Goal: Check status: Check status

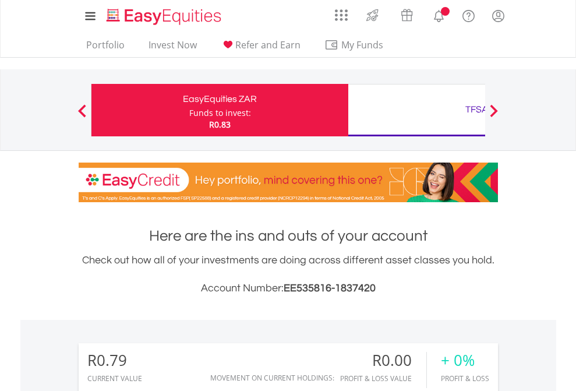
scroll to position [112, 183]
click at [189, 110] on div "Funds to invest:" at bounding box center [220, 113] width 62 height 12
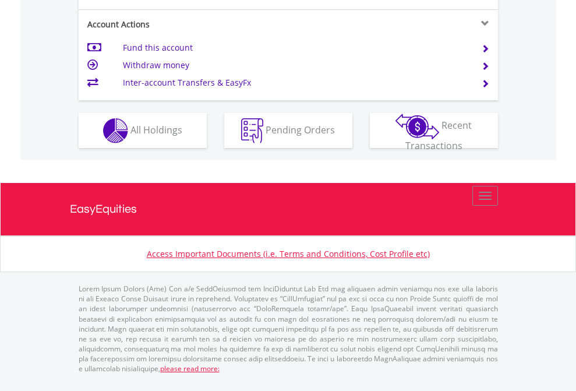
scroll to position [1093, 0]
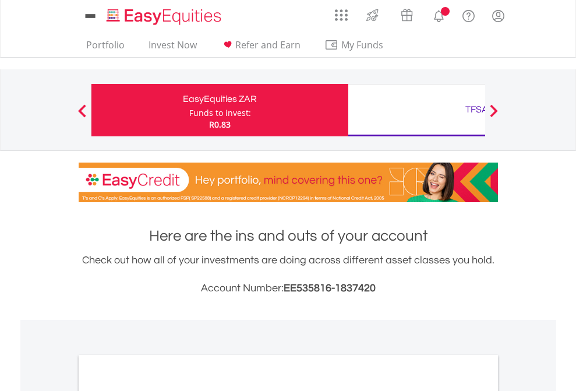
scroll to position [700, 0]
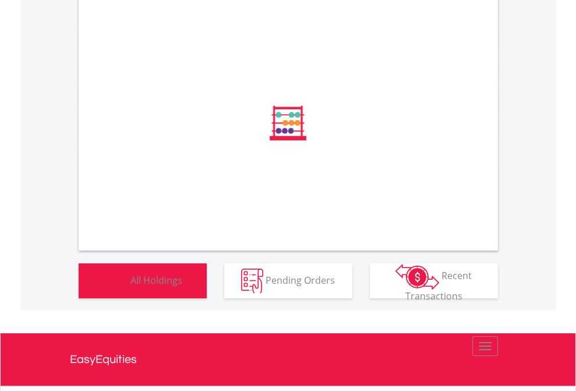
click at [130, 286] on span "All Holdings" at bounding box center [156, 279] width 52 height 13
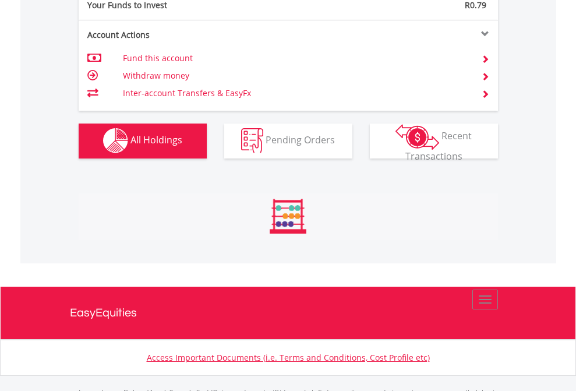
scroll to position [1153, 0]
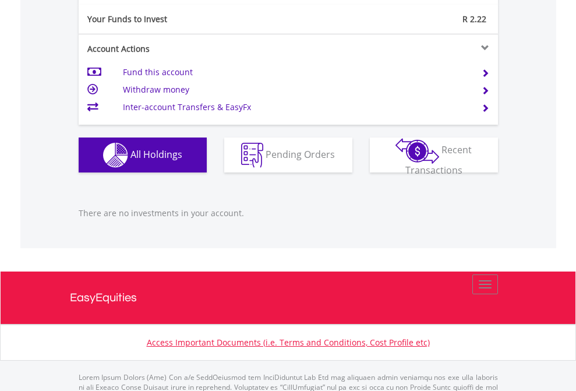
scroll to position [1157, 0]
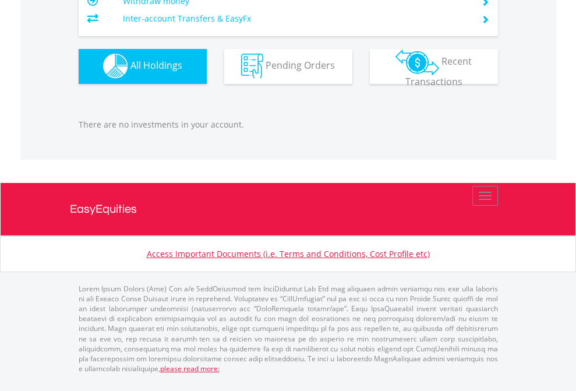
scroll to position [112, 183]
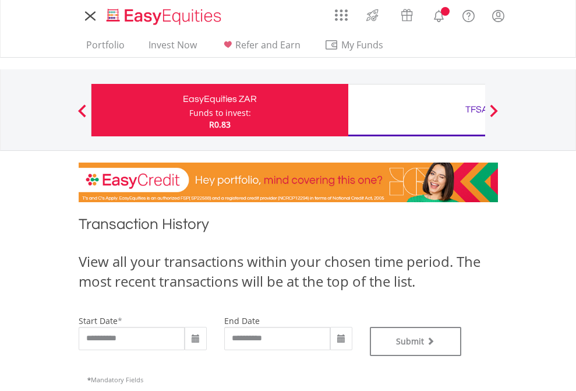
type input "**********"
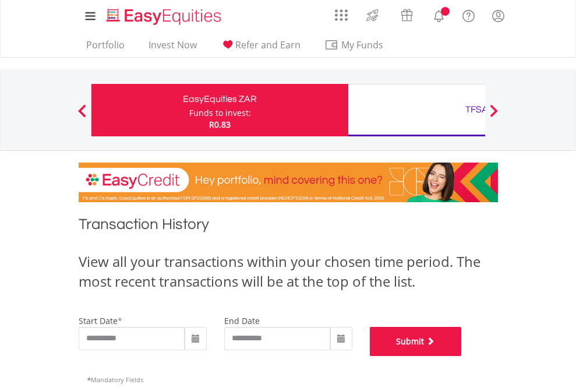
click at [462, 356] on button "Submit" at bounding box center [416, 341] width 92 height 29
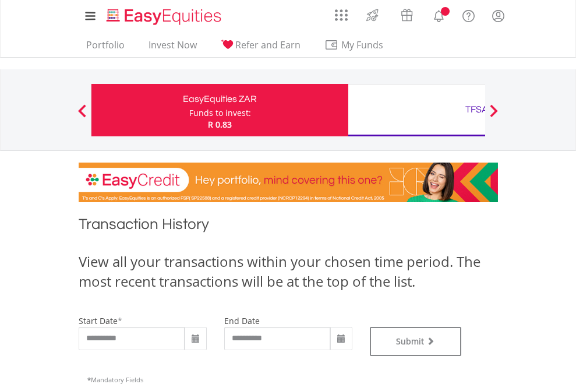
click at [416, 110] on div "TFSA" at bounding box center [476, 109] width 243 height 16
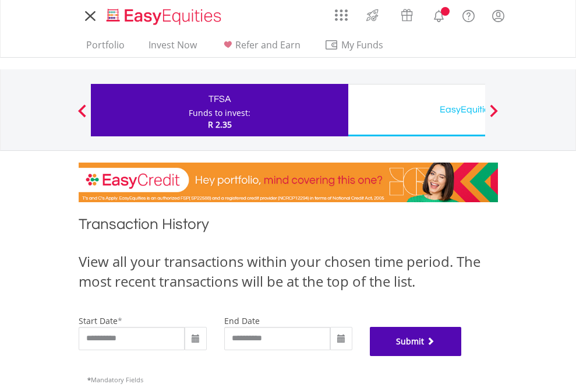
click at [462, 356] on button "Submit" at bounding box center [416, 341] width 92 height 29
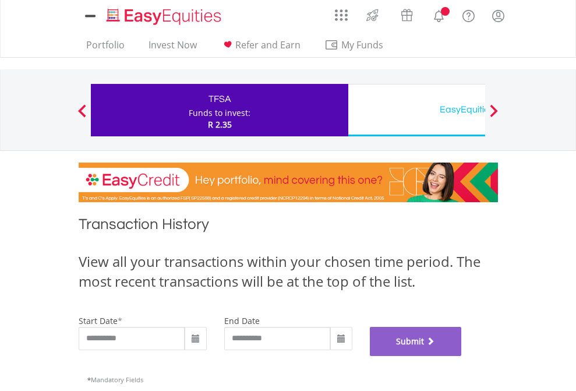
scroll to position [472, 0]
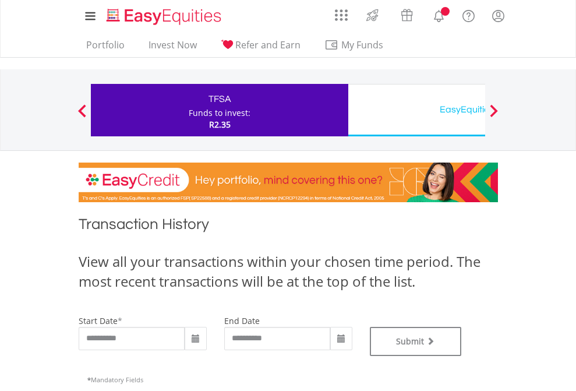
click at [416, 110] on div "EasyEquities USD" at bounding box center [476, 109] width 243 height 16
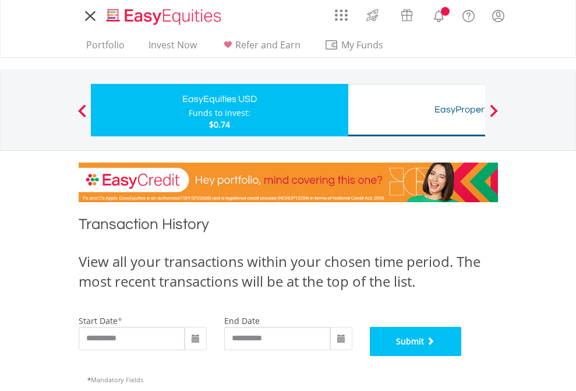
click at [462, 356] on button "Submit" at bounding box center [416, 341] width 92 height 29
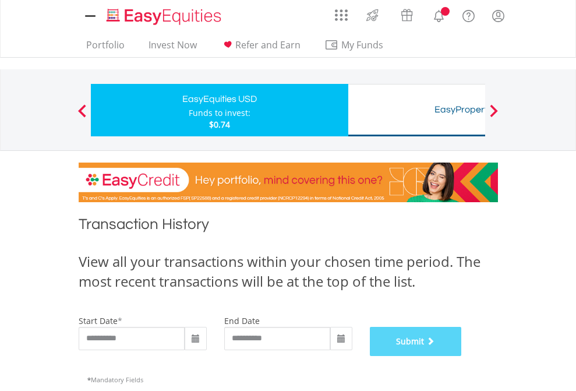
scroll to position [472, 0]
